Goal: Information Seeking & Learning: Learn about a topic

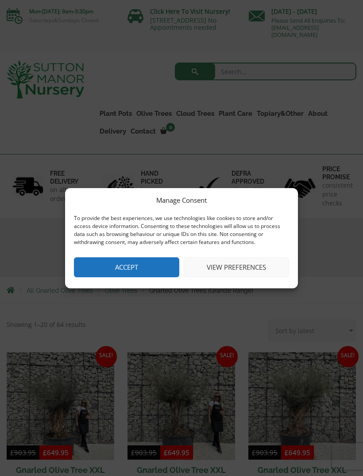
click at [162, 266] on button "Accept" at bounding box center [126, 267] width 105 height 20
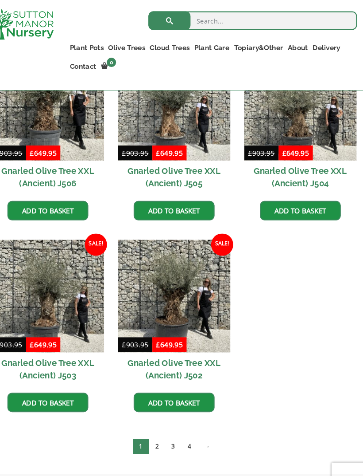
scroll to position [1023, 0]
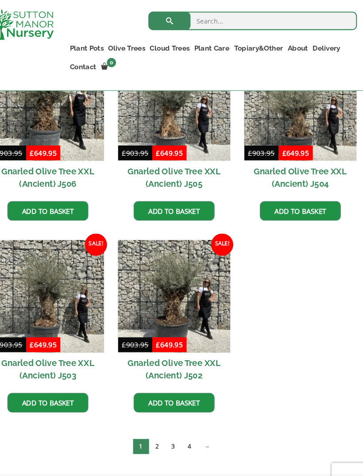
click at [188, 430] on link "4" at bounding box center [196, 427] width 16 height 15
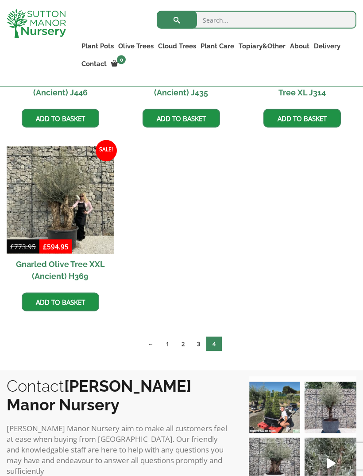
scroll to position [373, 0]
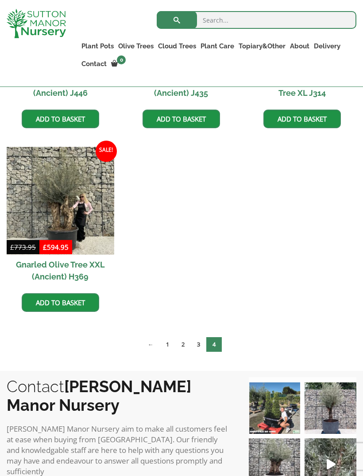
click at [199, 343] on link "3" at bounding box center [199, 344] width 16 height 15
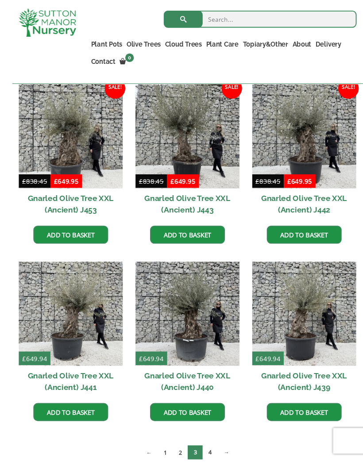
scroll to position [822, 0]
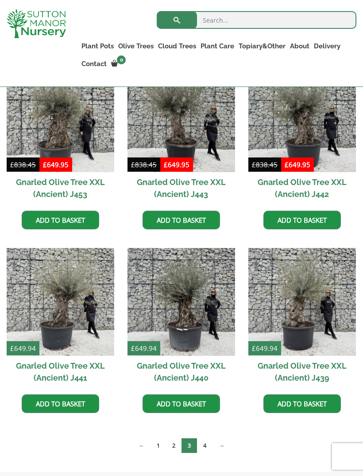
click at [175, 446] on link "2" at bounding box center [174, 445] width 16 height 15
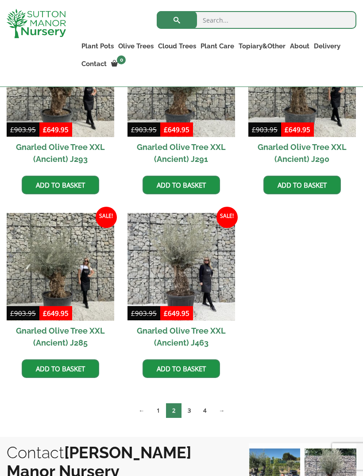
scroll to position [867, 0]
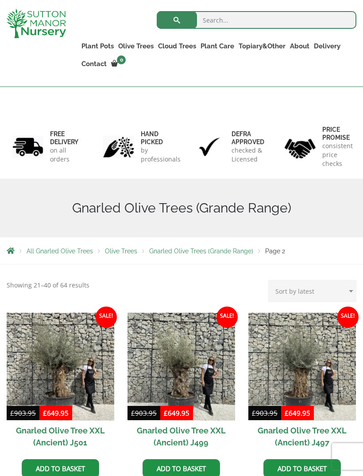
scroll to position [0, 0]
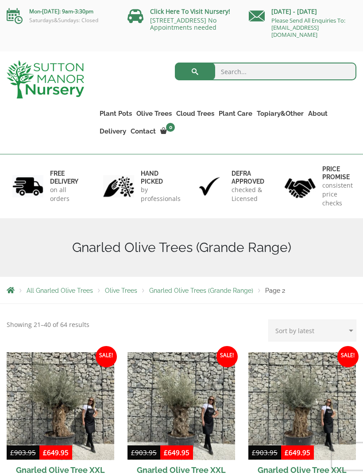
click at [159, 114] on link "Olive Trees" at bounding box center [154, 113] width 40 height 12
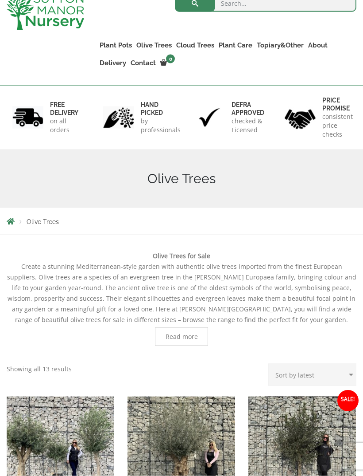
scroll to position [47, 0]
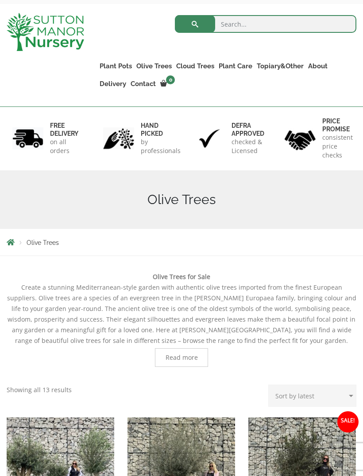
click at [189, 358] on span "Read more" at bounding box center [182, 357] width 32 height 6
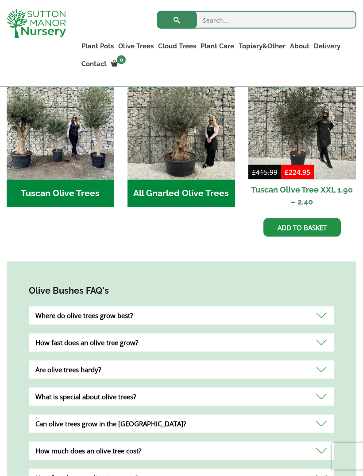
scroll to position [786, 0]
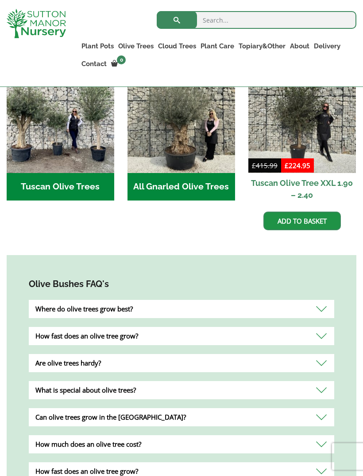
click at [322, 355] on div "Are olive trees hardy?" at bounding box center [182, 363] width 306 height 18
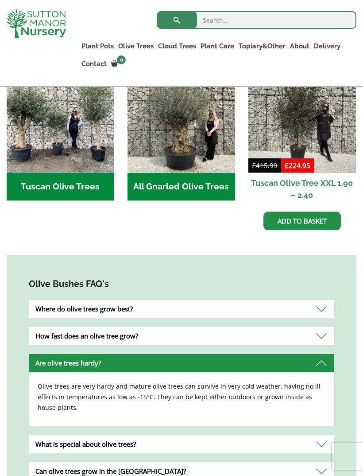
click at [321, 355] on div "Are olive trees hardy?" at bounding box center [182, 363] width 306 height 18
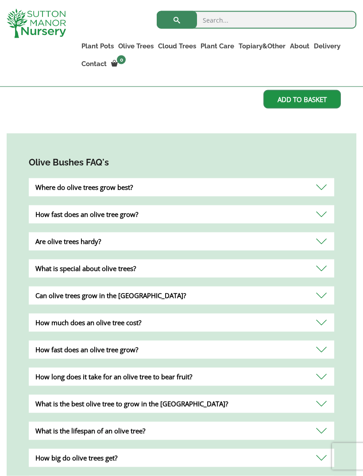
scroll to position [905, 0]
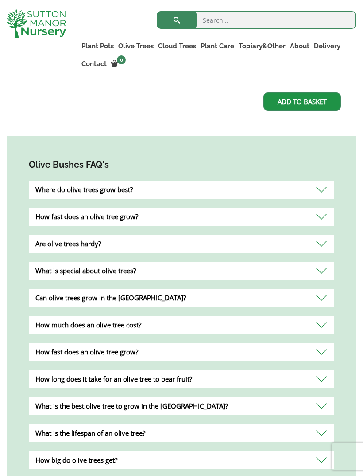
click at [327, 289] on div "Can olive trees grow in the [GEOGRAPHIC_DATA]?" at bounding box center [182, 298] width 306 height 18
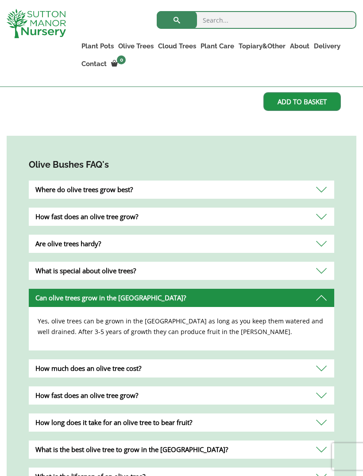
click at [322, 289] on div "Can olive trees grow in the [GEOGRAPHIC_DATA]?" at bounding box center [182, 298] width 306 height 18
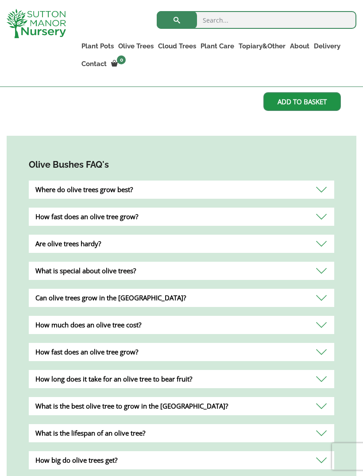
click at [343, 377] on div "Olive Bushes FAQ's Where do olive trees grow best? Olive trees grow best in sub…" at bounding box center [182, 345] width 350 height 418
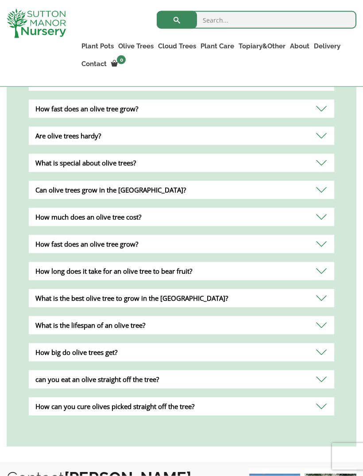
scroll to position [1014, 0]
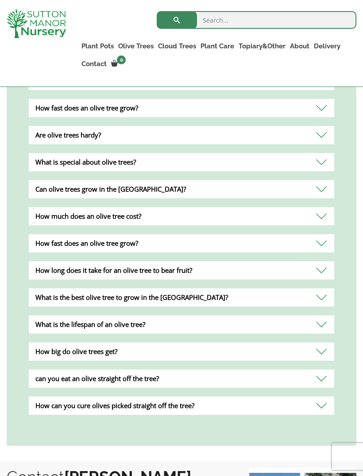
click at [323, 288] on div "What is the best olive tree to grow in the [GEOGRAPHIC_DATA]?" at bounding box center [182, 297] width 306 height 18
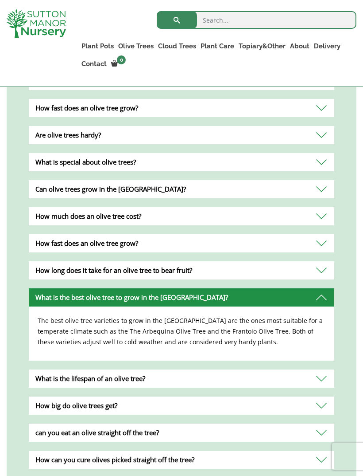
click at [324, 423] on div "can you eat an olive straight off the tree?" at bounding box center [182, 432] width 306 height 18
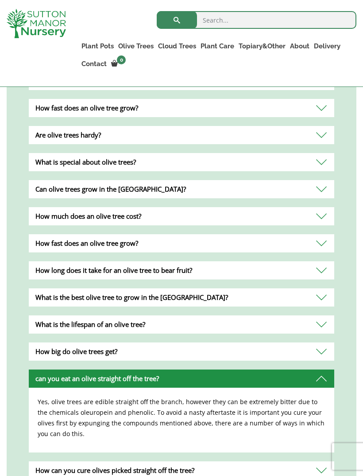
click at [323, 370] on div "can you eat an olive straight off the tree?" at bounding box center [182, 378] width 306 height 18
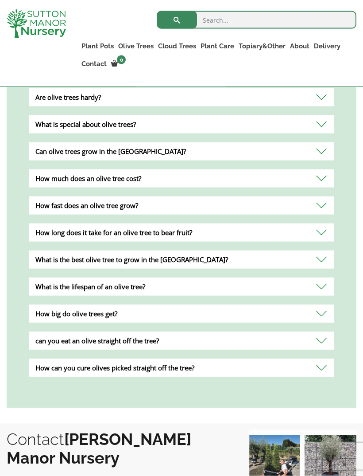
scroll to position [1052, 0]
click at [325, 359] on div "How can you cure olives picked straight off the tree?" at bounding box center [182, 368] width 306 height 18
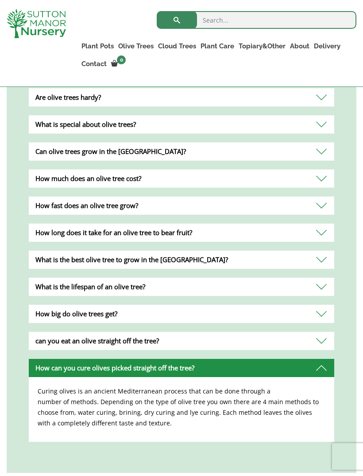
click at [323, 361] on div "How can you cure olives picked straight off the tree?" at bounding box center [182, 368] width 306 height 18
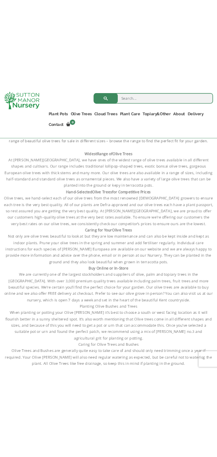
scroll to position [292, 0]
